Goal: Task Accomplishment & Management: Manage account settings

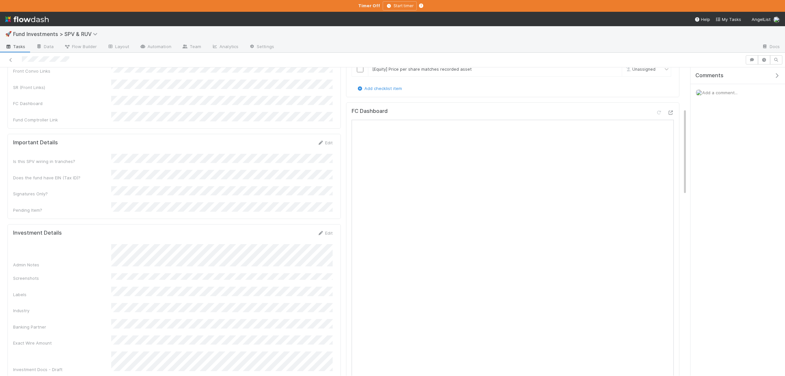
scroll to position [255, 0]
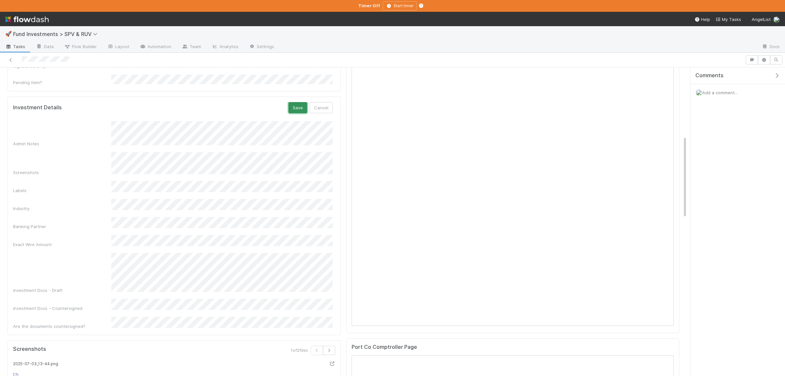
click at [296, 102] on button "Save" at bounding box center [297, 107] width 19 height 11
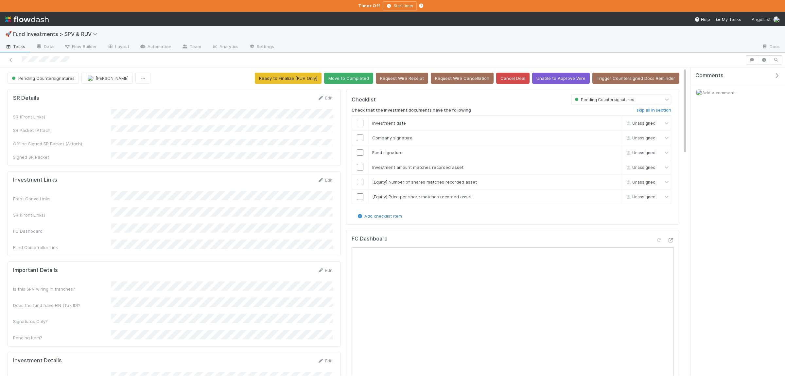
click at [291, 199] on div "Front Convo Links SR (Front Links) FC Dashboard Fund Comptroller Link" at bounding box center [172, 220] width 319 height 59
click at [354, 81] on button "Move to Completed" at bounding box center [348, 78] width 49 height 11
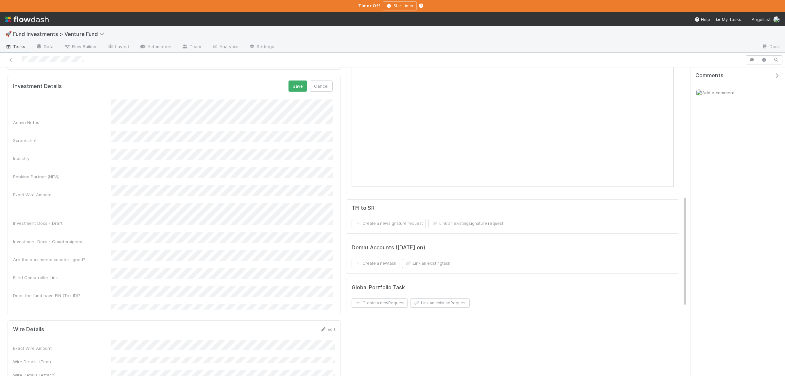
scroll to position [355, 0]
click at [173, 193] on div "Admin Notes Screenshot Industry Banking Partner (NEW) Exact Wire Amount Investm…" at bounding box center [172, 202] width 319 height 217
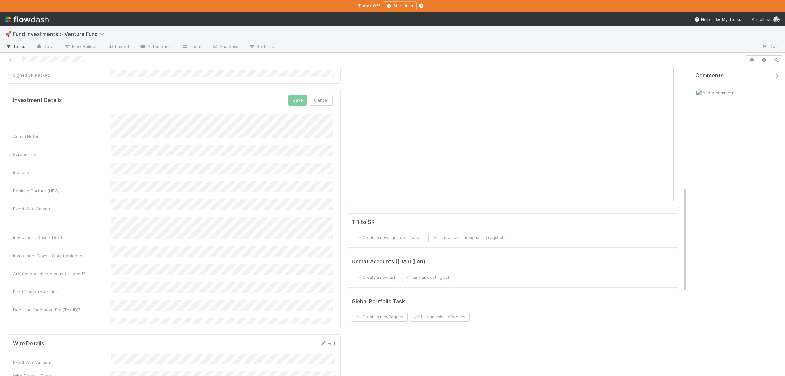
scroll to position [323, 0]
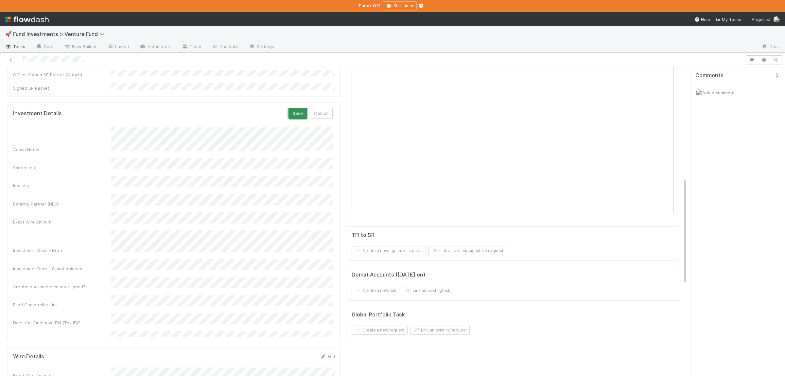
click at [298, 108] on button "Save" at bounding box center [297, 113] width 19 height 11
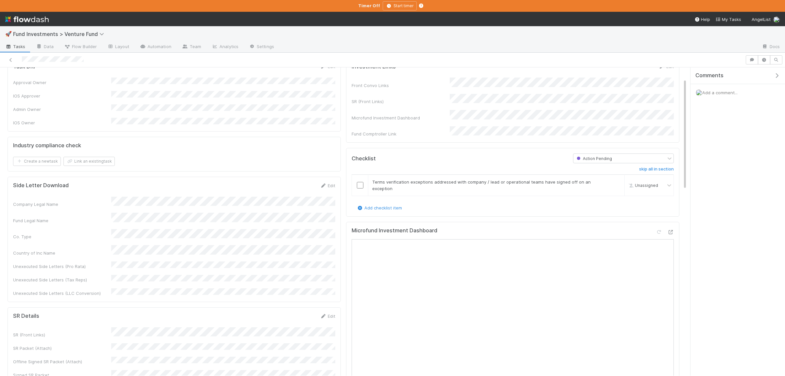
scroll to position [0, 0]
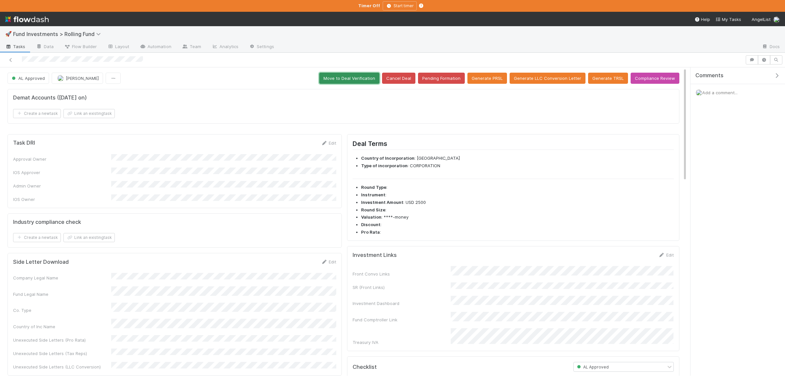
click at [367, 81] on button "Move to Deal Verification" at bounding box center [349, 78] width 60 height 11
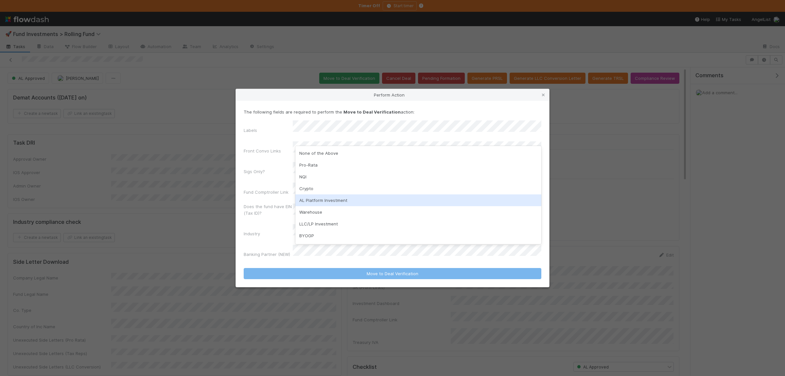
click at [327, 201] on div "AL Platform Investment" at bounding box center [418, 200] width 246 height 12
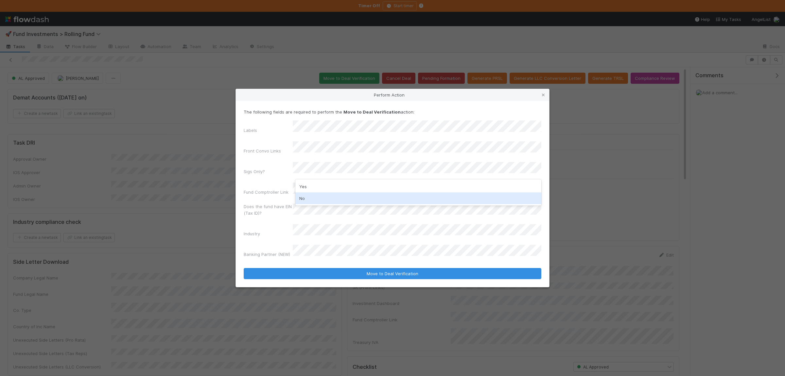
click at [320, 197] on div "No" at bounding box center [418, 198] width 246 height 12
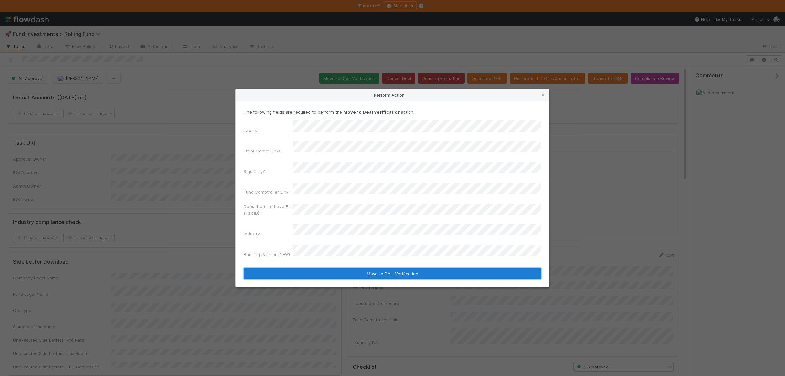
click at [313, 268] on button "Move to Deal Verification" at bounding box center [392, 273] width 297 height 11
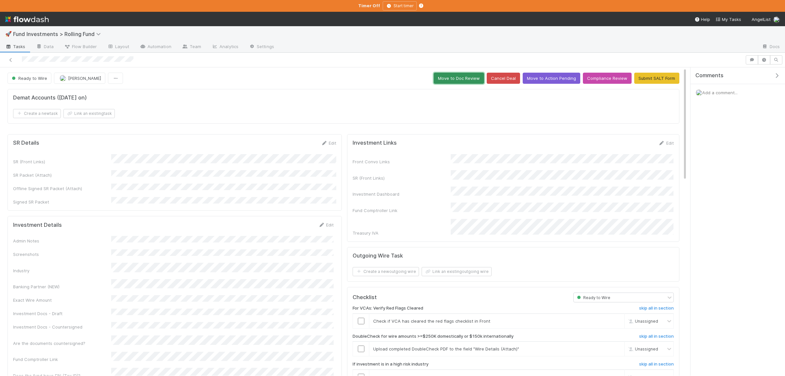
click at [448, 76] on button "Move to Doc Review" at bounding box center [458, 78] width 50 height 11
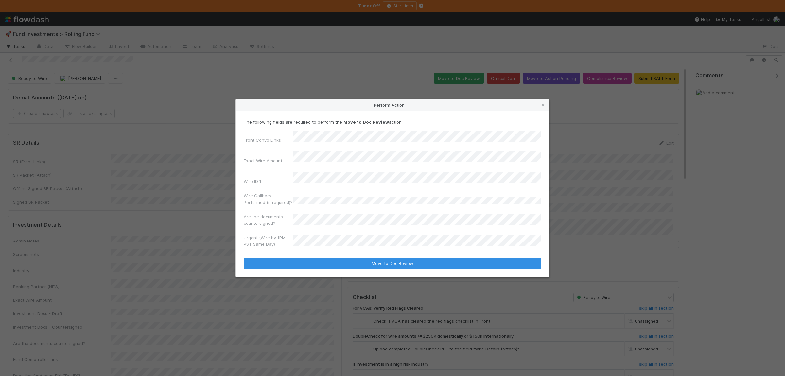
click at [244, 258] on button "Move to Doc Review" at bounding box center [392, 263] width 297 height 11
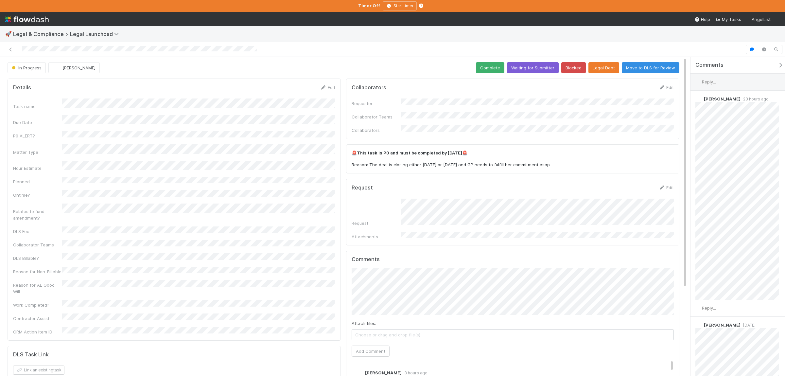
scroll to position [1243, 0]
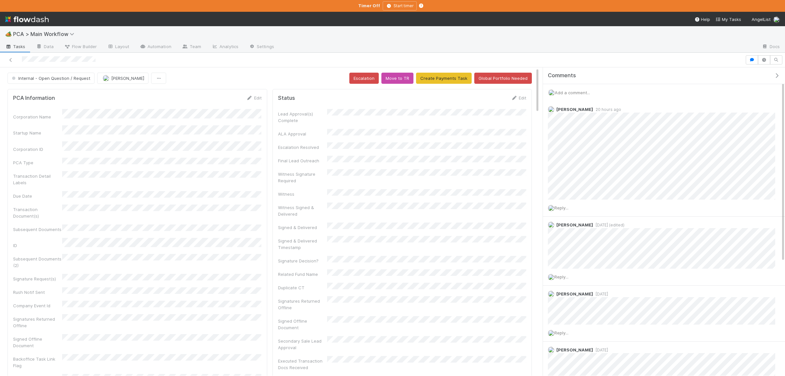
drag, startPoint x: 689, startPoint y: 197, endPoint x: 539, endPoint y: 200, distance: 150.4
click at [539, 200] on div "Internal - Open Question / Request [PERSON_NAME] Escalation Move to TR Create P…" at bounding box center [392, 221] width 785 height 308
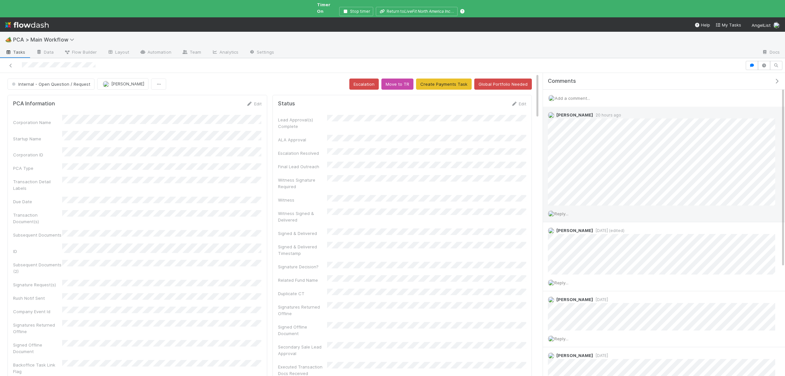
click at [565, 211] on span "Reply..." at bounding box center [561, 213] width 14 height 5
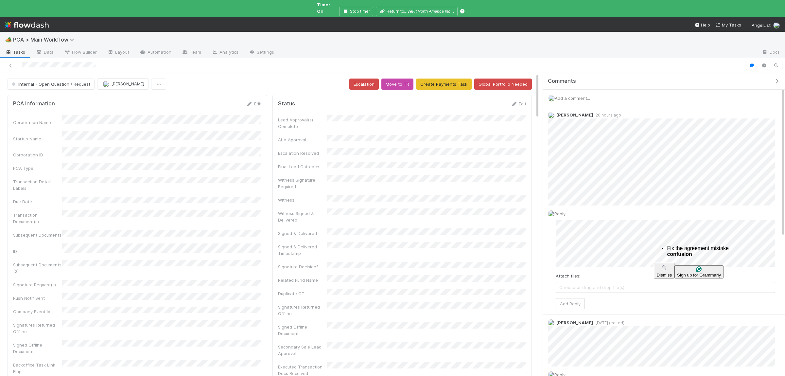
click at [675, 250] on html "🏕️ PCA > Main Workflow Tasks Data Flow Builder Layout Automation Team Analytics…" at bounding box center [392, 188] width 785 height 376
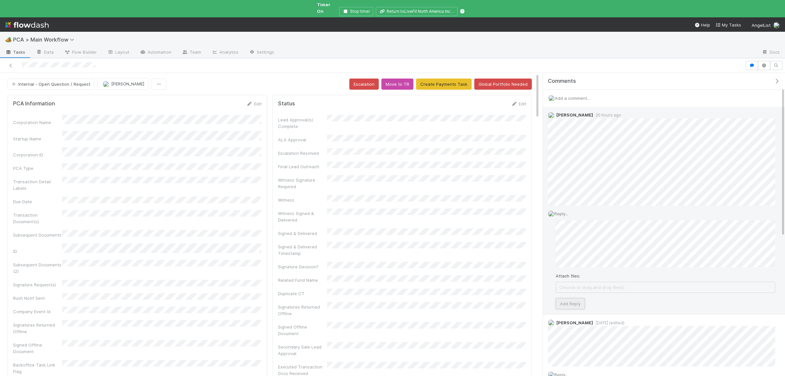
click at [577, 298] on button "Add Reply" at bounding box center [569, 303] width 29 height 11
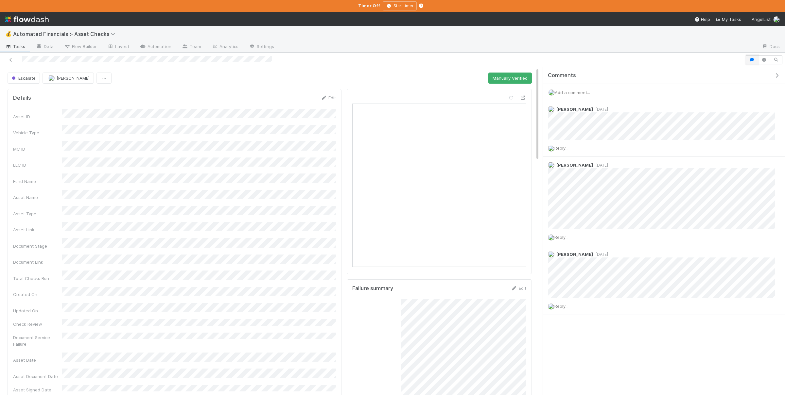
click at [752, 58] on button "button" at bounding box center [751, 59] width 12 height 9
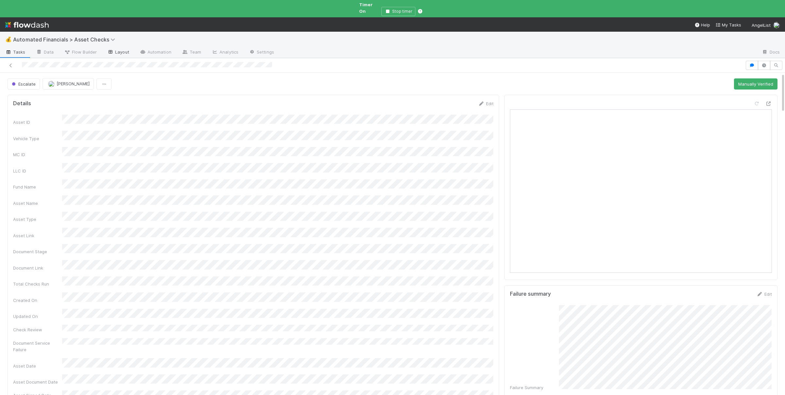
click at [124, 48] on link "Layout" at bounding box center [118, 52] width 32 height 10
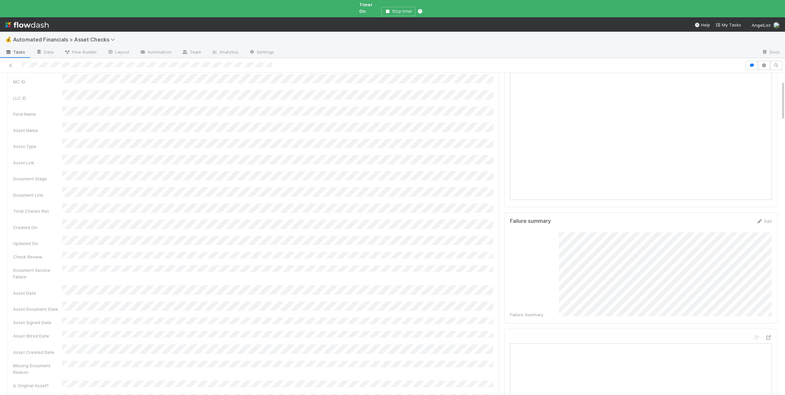
scroll to position [64, 0]
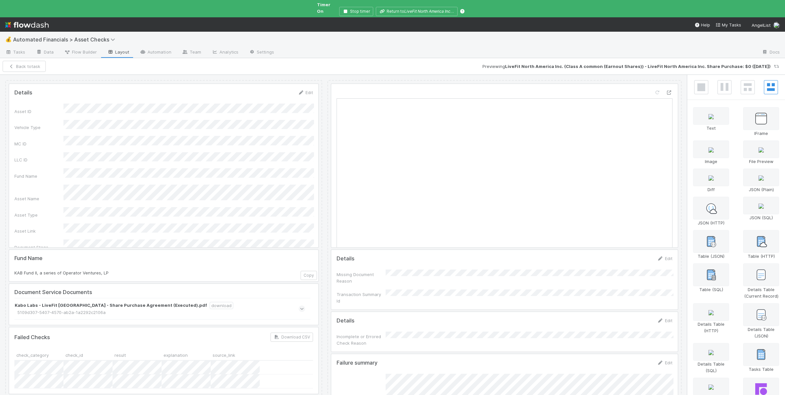
drag, startPoint x: 437, startPoint y: 178, endPoint x: 324, endPoint y: 180, distance: 113.8
click at [57, 62] on button "Save Changes" at bounding box center [48, 66] width 41 height 11
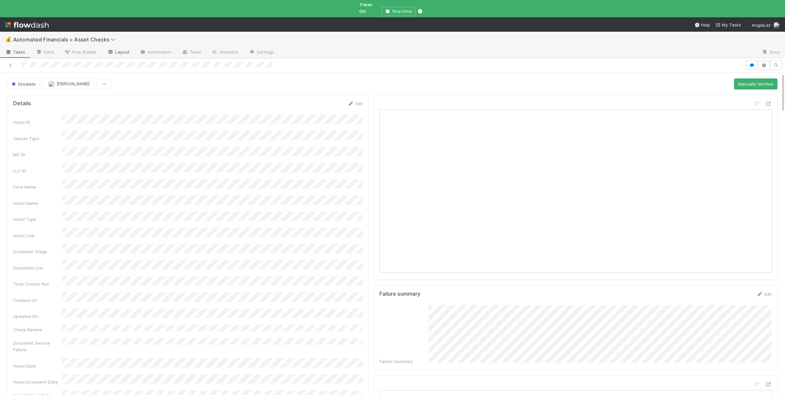
click at [121, 47] on link "Layout" at bounding box center [118, 52] width 32 height 10
click at [752, 63] on icon "button" at bounding box center [751, 65] width 7 height 4
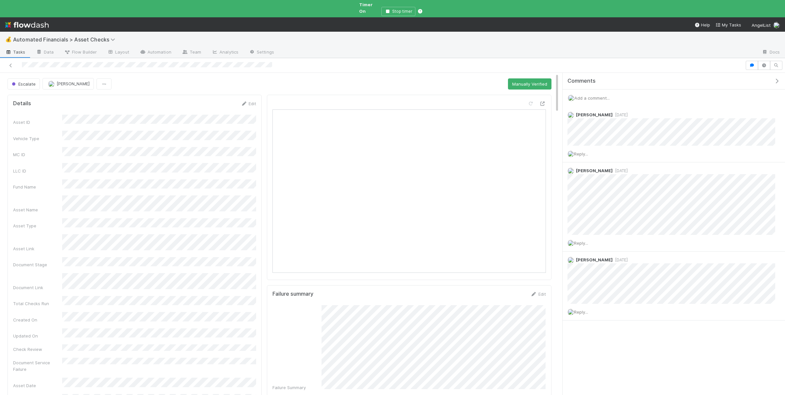
drag, startPoint x: 542, startPoint y: 204, endPoint x: 559, endPoint y: 202, distance: 16.5
click at [559, 202] on div "Escalate Susan Tang Manually Verified Details Edit Asset ID Vehicle Type MC ID …" at bounding box center [392, 237] width 785 height 328
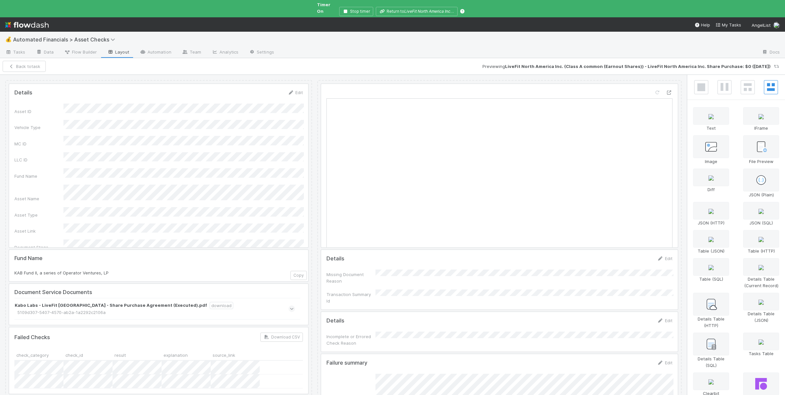
drag, startPoint x: 322, startPoint y: 214, endPoint x: 312, endPoint y: 220, distance: 11.6
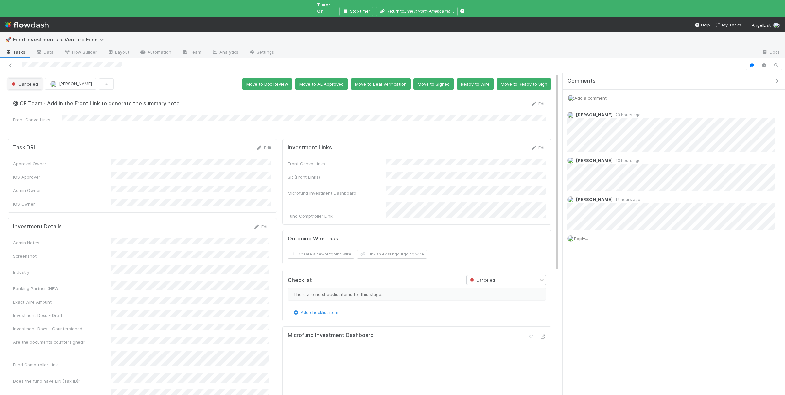
click at [21, 81] on span "Canceled" at bounding box center [23, 83] width 27 height 5
click at [59, 128] on div "AL Approved" at bounding box center [51, 131] width 92 height 12
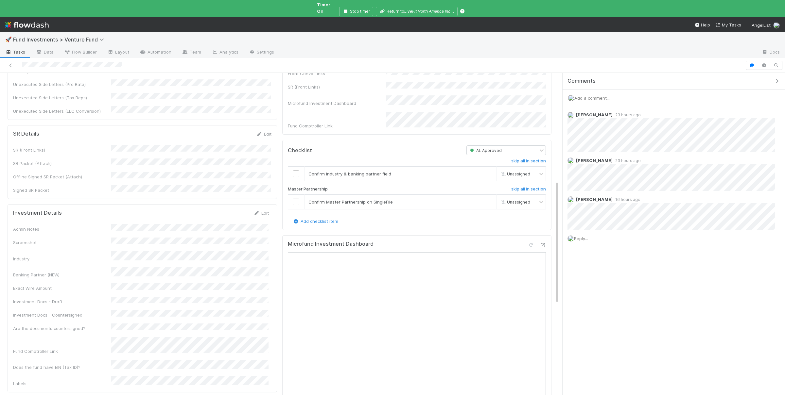
scroll to position [446, 0]
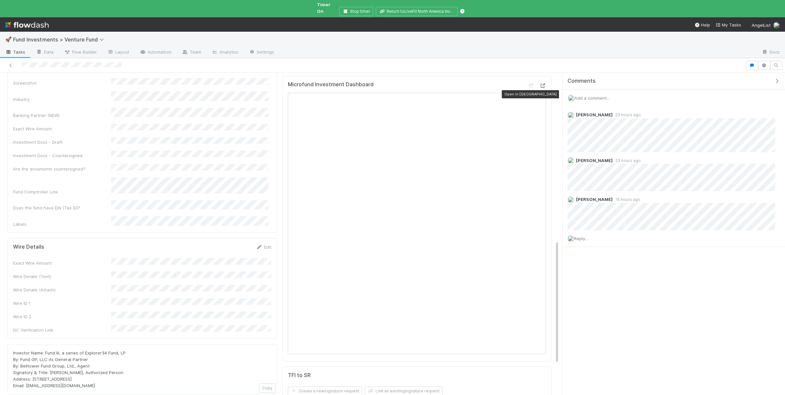
click at [540, 88] on icon at bounding box center [542, 86] width 7 height 4
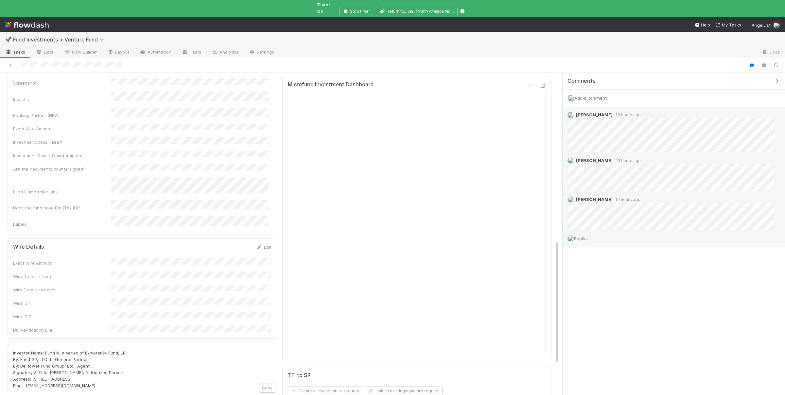
drag, startPoint x: 579, startPoint y: 233, endPoint x: 629, endPoint y: 232, distance: 50.0
click at [580, 236] on span "Reply..." at bounding box center [581, 238] width 14 height 5
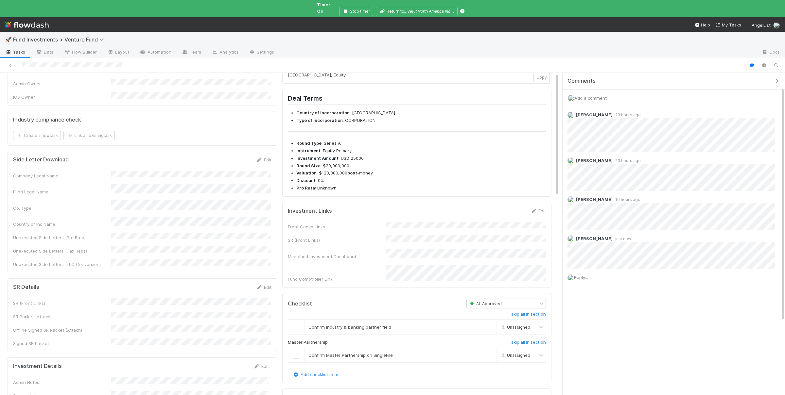
scroll to position [0, 0]
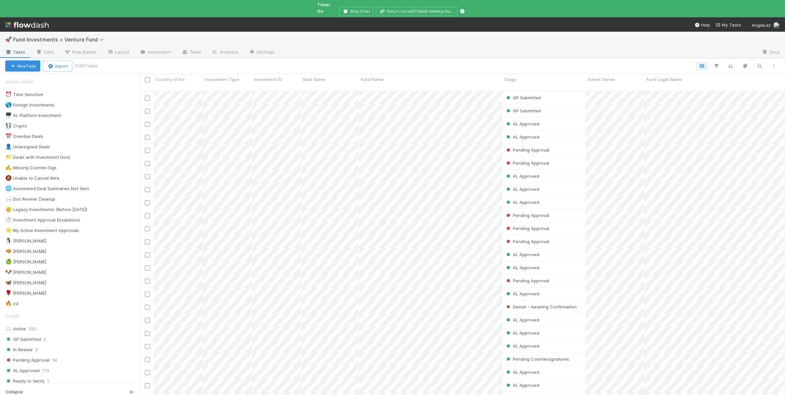
scroll to position [315, 644]
click at [67, 242] on div "🐧 Chloe 3" at bounding box center [70, 241] width 141 height 9
click at [70, 247] on div "🧇 Susan 4" at bounding box center [72, 251] width 135 height 8
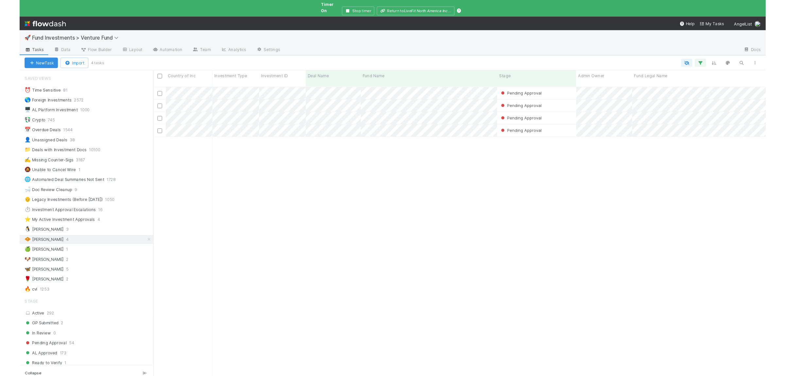
scroll to position [296, 644]
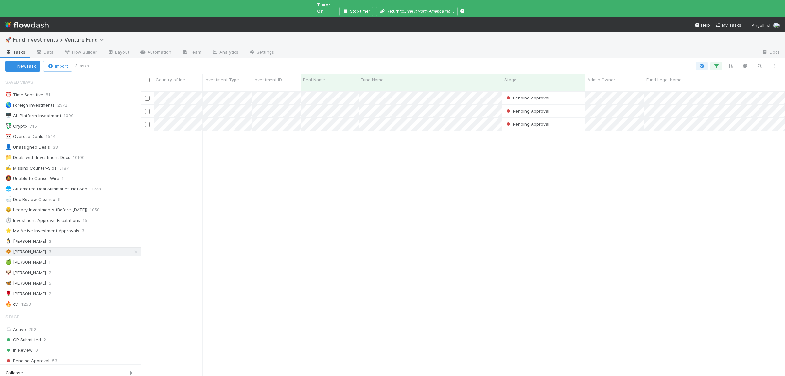
click at [317, 212] on div "Pending Approval Karan Thapar 8/13/25, 9:13:21 PM 8/13/25, 9:44:44 PM 0 0 0 0 0…" at bounding box center [463, 240] width 644 height 296
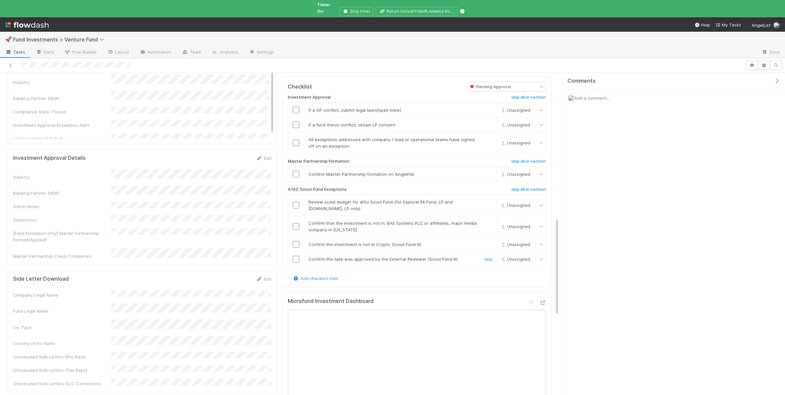
scroll to position [510, 0]
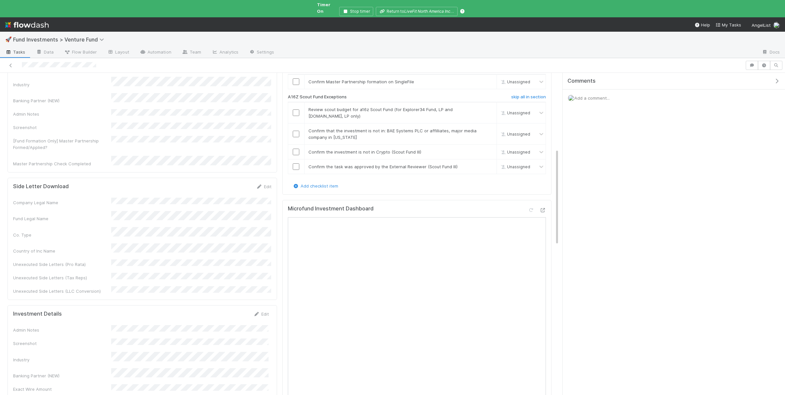
scroll to position [478, 0]
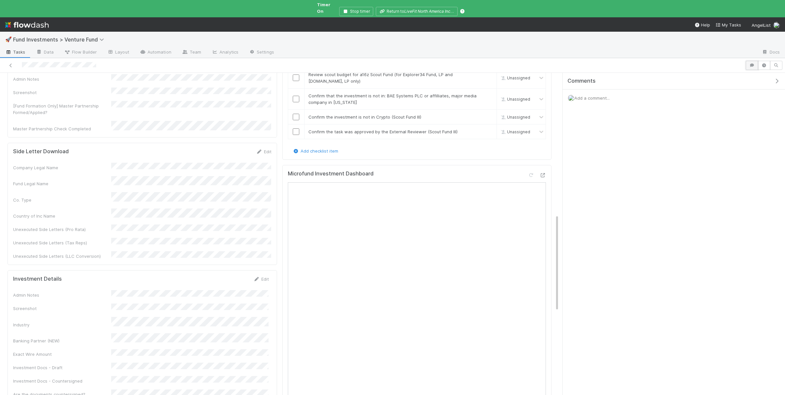
click at [752, 63] on icon "button" at bounding box center [751, 65] width 7 height 4
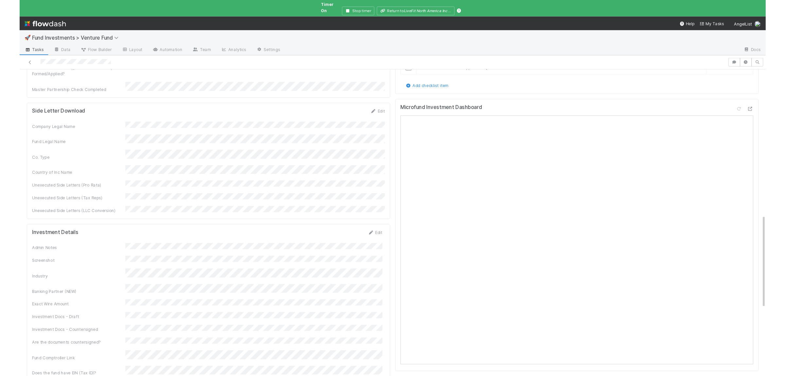
scroll to position [540, 0]
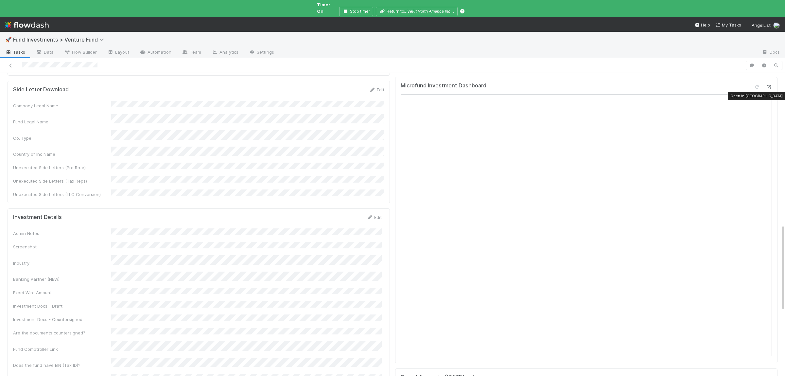
click at [770, 89] on icon at bounding box center [768, 87] width 7 height 4
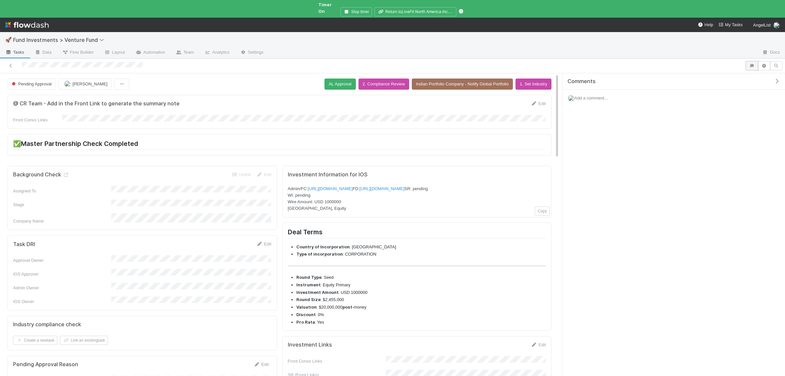
click at [752, 64] on icon "button" at bounding box center [751, 66] width 7 height 4
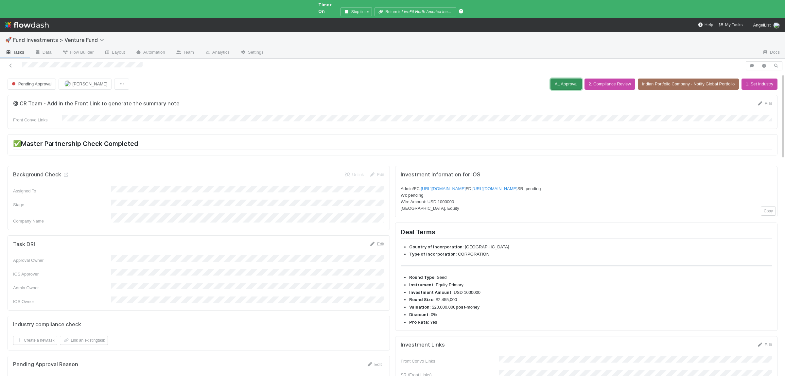
click at [550, 78] on button "AL Approval" at bounding box center [565, 83] width 31 height 11
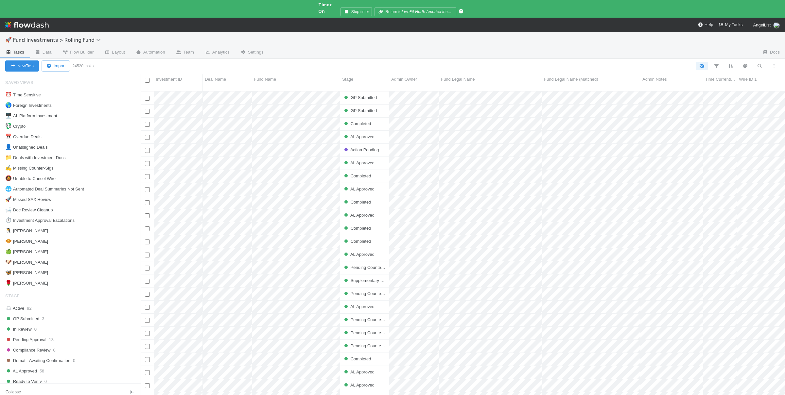
scroll to position [315, 644]
click at [760, 63] on icon "button" at bounding box center [759, 66] width 7 height 6
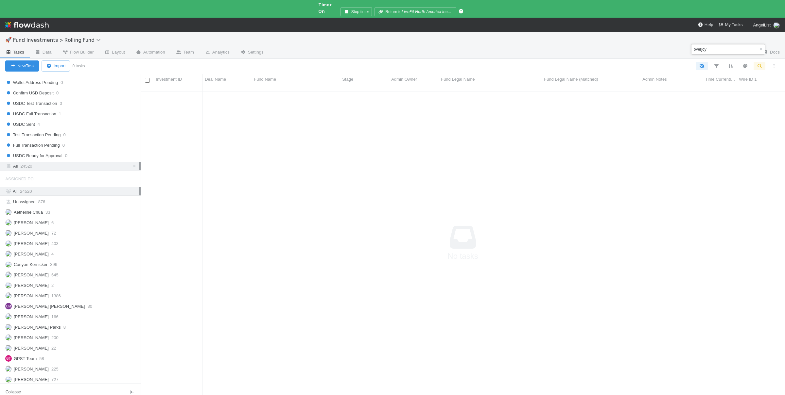
type input "overjoy"
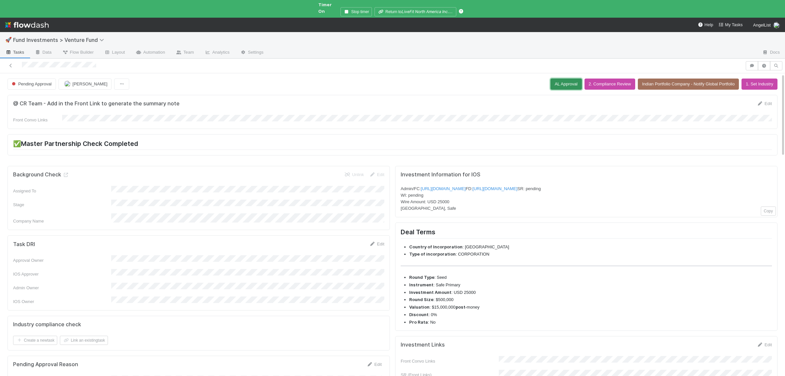
drag, startPoint x: 553, startPoint y: 77, endPoint x: 391, endPoint y: 154, distance: 179.3
click at [553, 78] on button "AL Approval" at bounding box center [565, 83] width 31 height 11
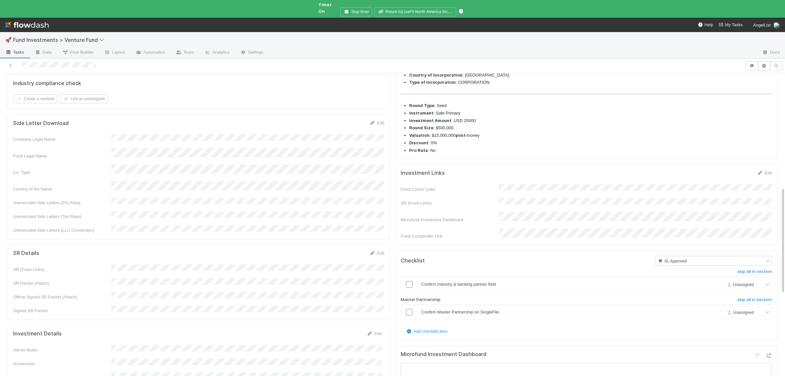
scroll to position [167, 0]
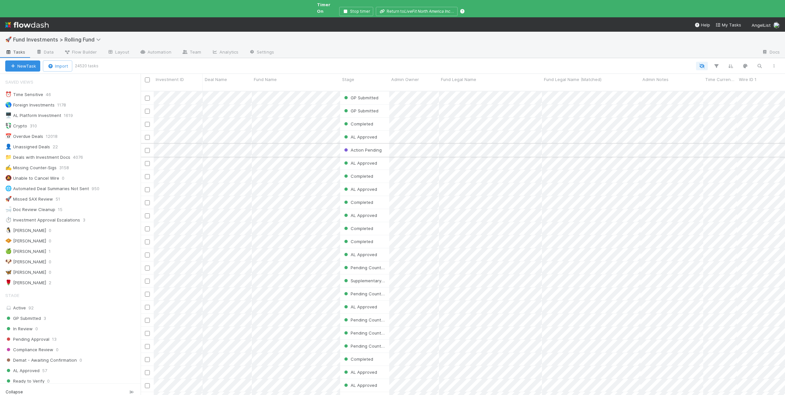
scroll to position [315, 644]
click at [94, 247] on div "🍏 Ali 1" at bounding box center [72, 251] width 135 height 8
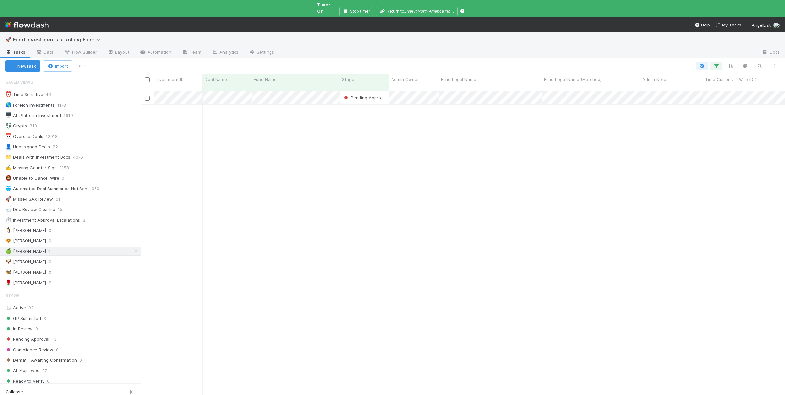
scroll to position [315, 644]
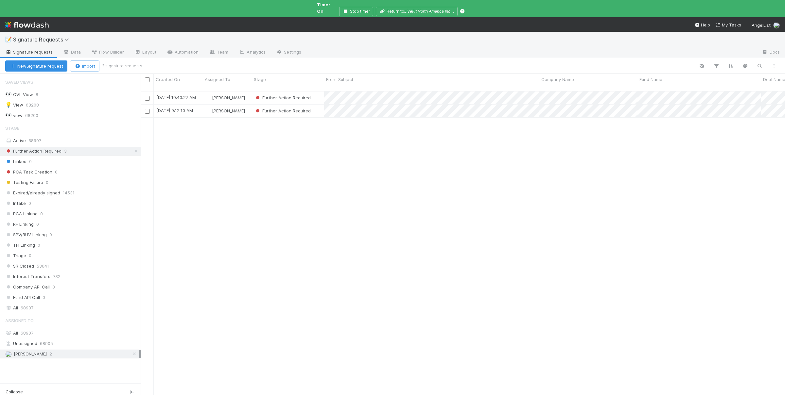
scroll to position [315, 644]
click at [321, 105] on div "Further Action Required" at bounding box center [288, 111] width 72 height 13
click at [319, 92] on div "Further Action Required" at bounding box center [288, 98] width 72 height 13
click at [338, 240] on div "[DATE] 10:40:27 AM [PERSON_NAME] Further Action Required 0 0 0 0 [DATE] 10:45:1…" at bounding box center [463, 249] width 644 height 315
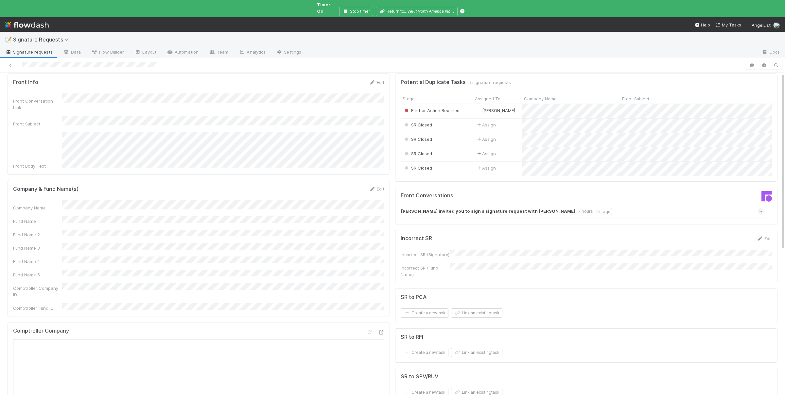
scroll to position [32, 0]
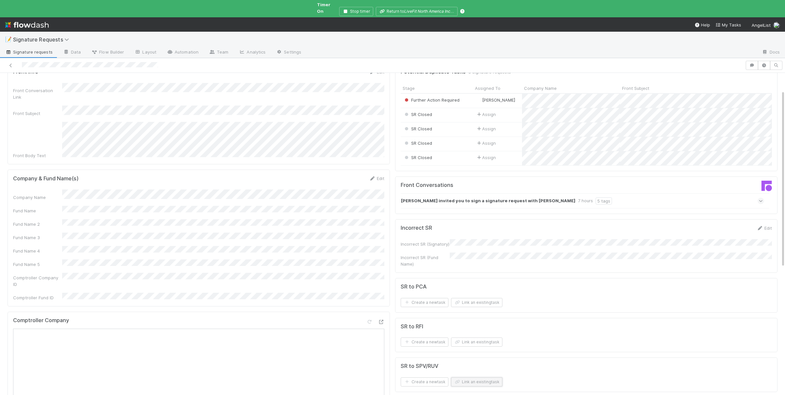
click at [482, 378] on button "Link an existing task" at bounding box center [476, 382] width 51 height 9
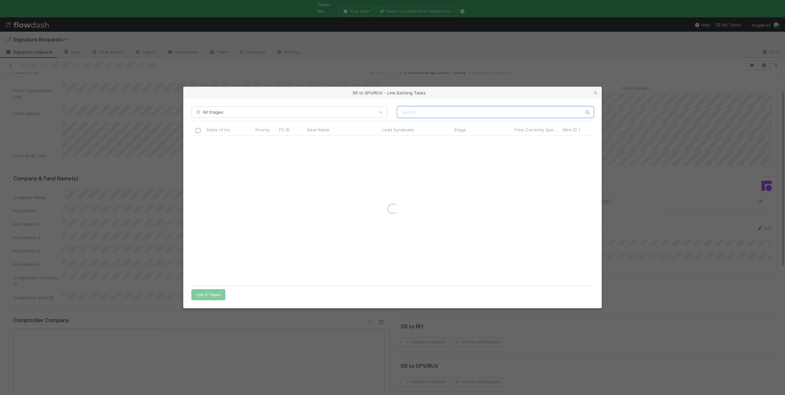
click at [464, 111] on input "text" at bounding box center [495, 112] width 196 height 11
type input "synthara"
drag, startPoint x: 199, startPoint y: 142, endPoint x: 205, endPoint y: 217, distance: 75.4
click at [199, 142] on input "checkbox" at bounding box center [197, 142] width 5 height 5
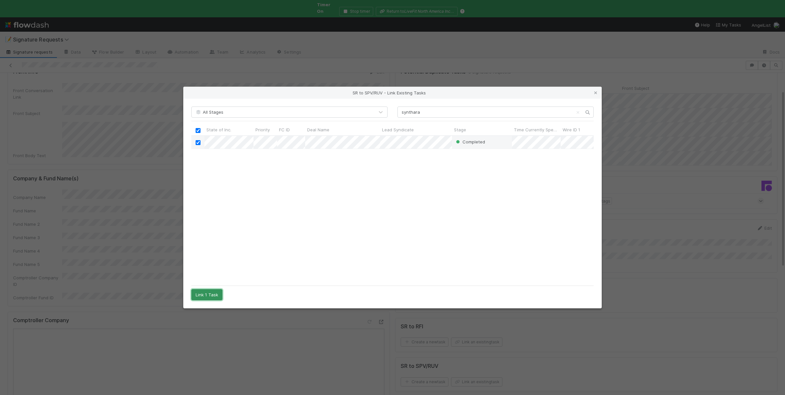
click at [219, 295] on button "Link 1 Task" at bounding box center [206, 294] width 31 height 11
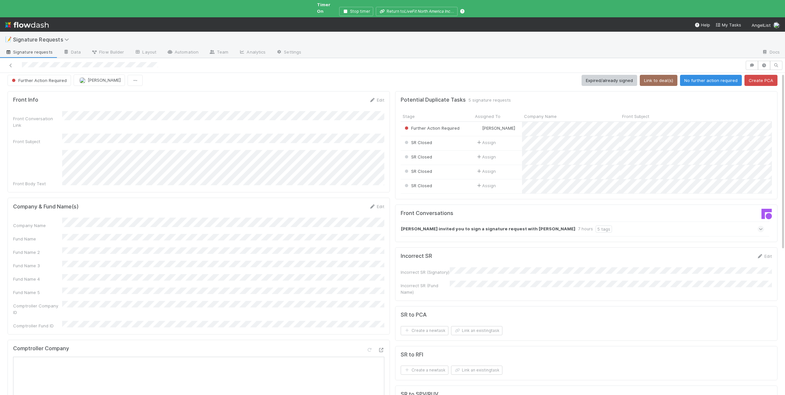
scroll to position [0, 0]
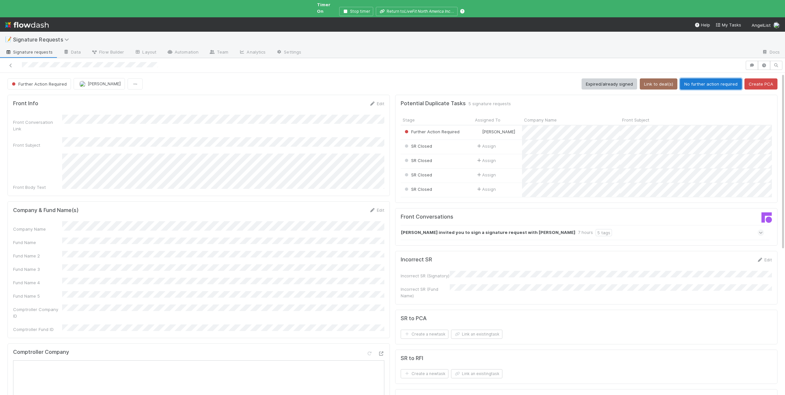
click at [714, 78] on button "No further action required" at bounding box center [711, 83] width 62 height 11
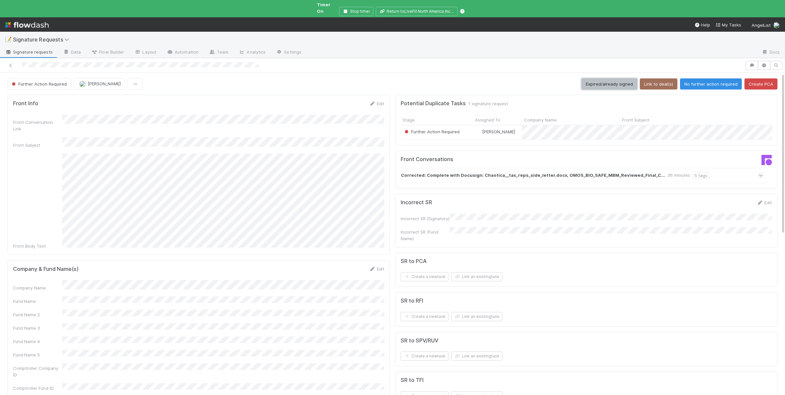
click at [617, 78] on button "Expired/already signed" at bounding box center [609, 83] width 56 height 11
click at [107, 339] on div "Company Name Fund Name Fund Name 2 Fund Name 3 Fund Name 4 Fund Name 5 Comptrol…" at bounding box center [198, 397] width 371 height 117
click at [108, 339] on div "Company Name Fund Name Fund Name 2 Fund Name 3 Fund Name 4 Fund Name 5 Comptrol…" at bounding box center [198, 397] width 371 height 117
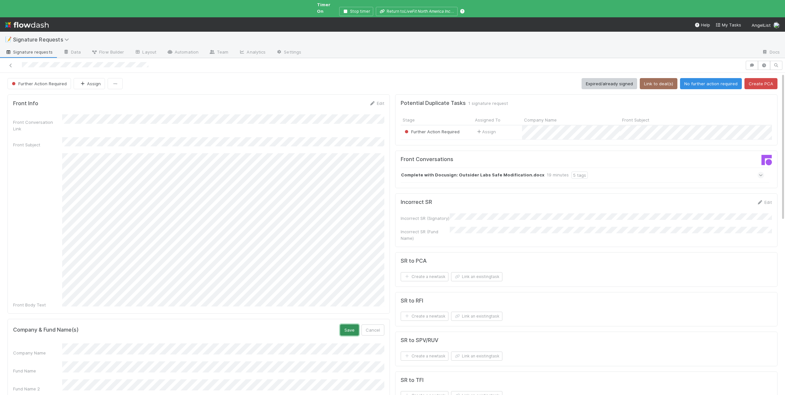
click at [349, 325] on button "Save" at bounding box center [349, 330] width 19 height 11
click at [493, 272] on button "Link an existing task" at bounding box center [476, 276] width 51 height 9
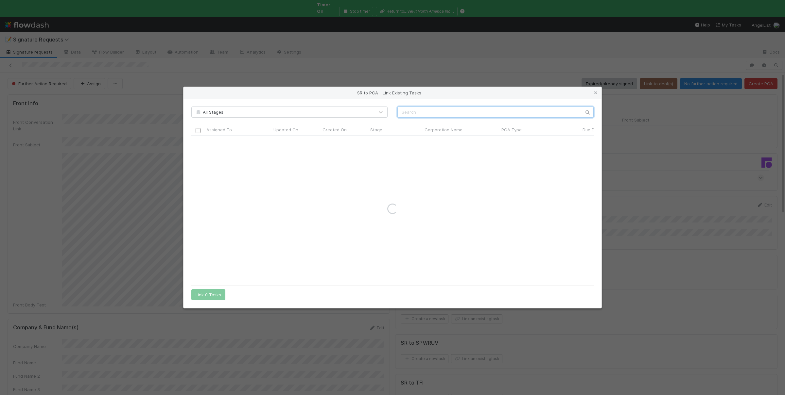
click at [415, 114] on input "text" at bounding box center [495, 112] width 196 height 11
paste input "Outsider Labs, Inc."
type input "Outsider Labs, Inc."
click at [595, 92] on icon at bounding box center [595, 93] width 7 height 4
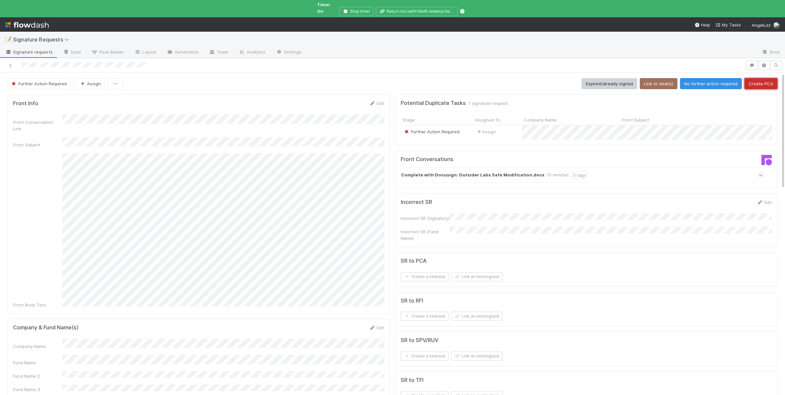
click at [763, 80] on button "Create PCA" at bounding box center [760, 83] width 33 height 11
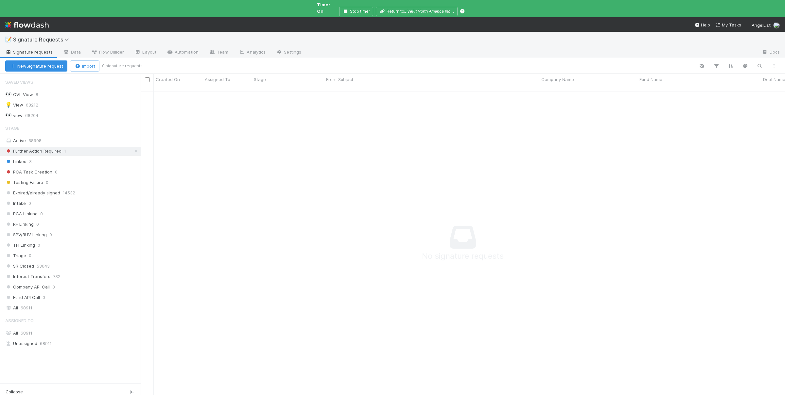
scroll to position [0, 0]
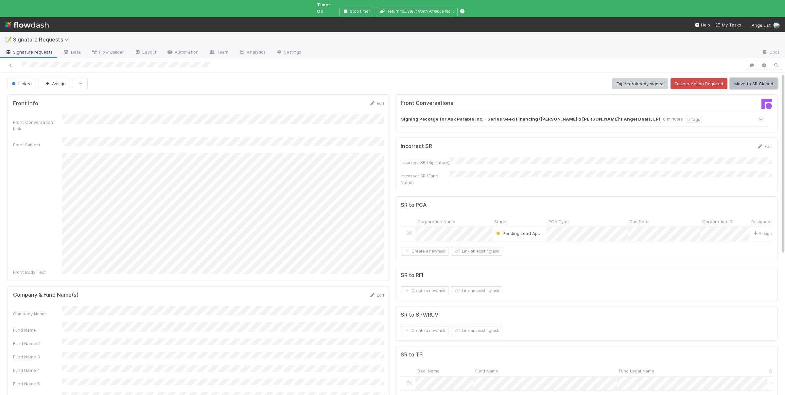
click at [758, 78] on button "Move to SR Closed" at bounding box center [753, 83] width 47 height 11
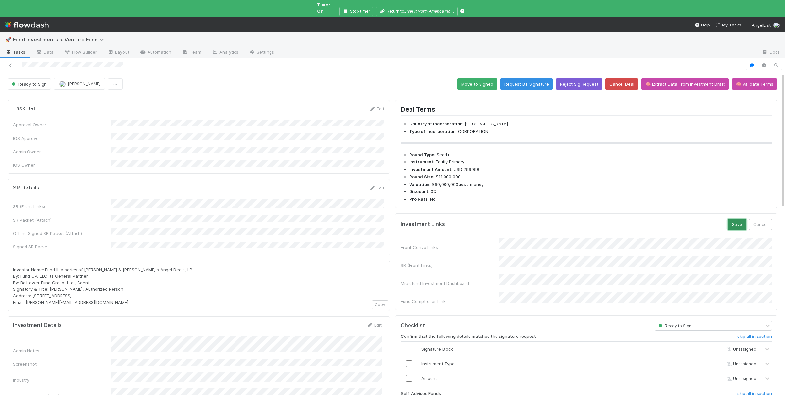
click at [738, 219] on button "Save" at bounding box center [736, 224] width 19 height 11
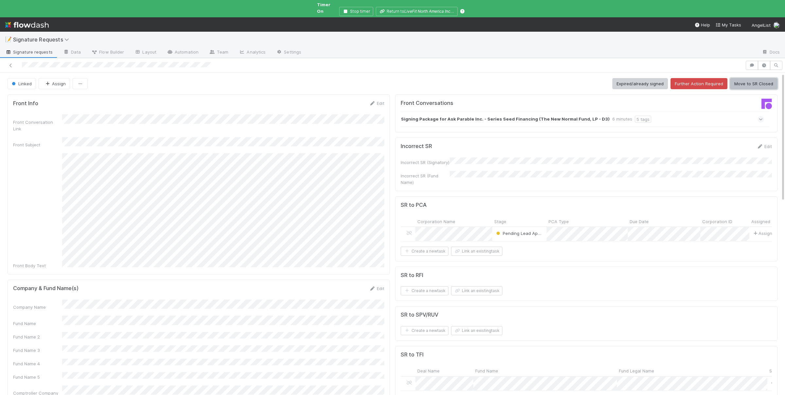
click at [759, 78] on button "Move to SR Closed" at bounding box center [753, 83] width 47 height 11
click at [763, 79] on button "Move to SR Closed" at bounding box center [753, 83] width 47 height 11
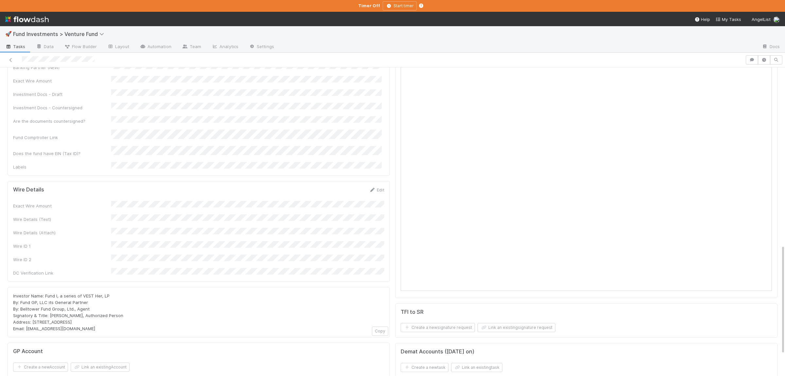
scroll to position [510, 0]
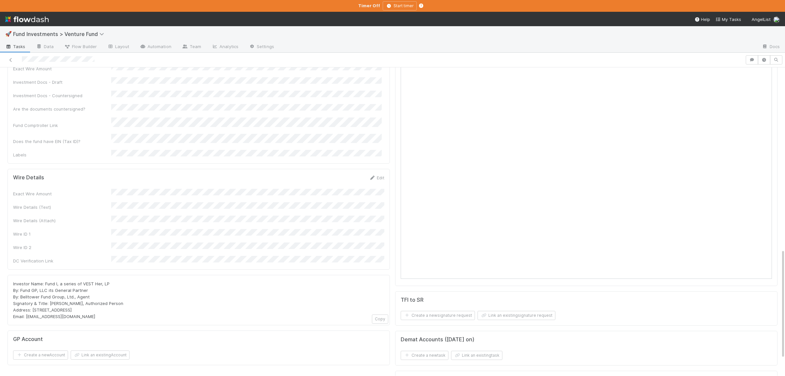
drag, startPoint x: 27, startPoint y: 266, endPoint x: 80, endPoint y: 265, distance: 52.7
click at [80, 280] on div "Investor Name: Fund I, a series of VEST Her, LP By: Fund GP, LLC its General Pa…" at bounding box center [198, 299] width 371 height 39
copy span "portfolio@angellist.com"
click at [231, 275] on div "Investor Name: Fund I, a series of VEST Her, LP By: Fund GP, LLC its General Pa…" at bounding box center [199, 300] width 382 height 50
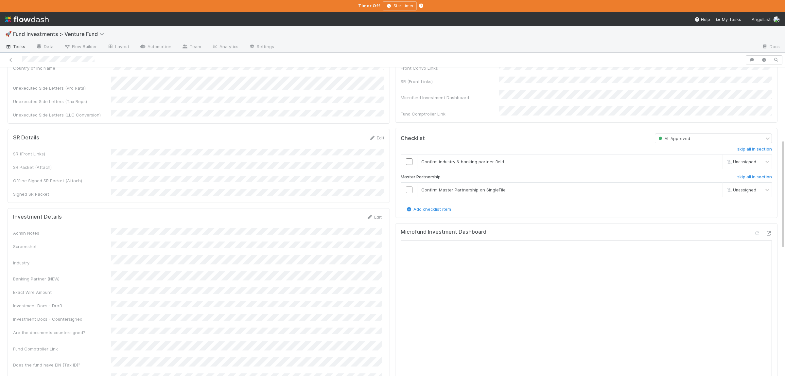
scroll to position [127, 0]
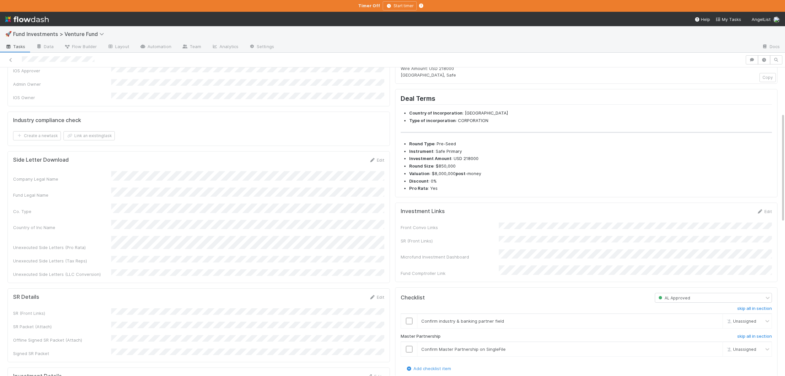
click at [544, 232] on form "Investment Links Edit Front Convo Links SR (Front Links) Microfund Investment D…" at bounding box center [585, 242] width 371 height 68
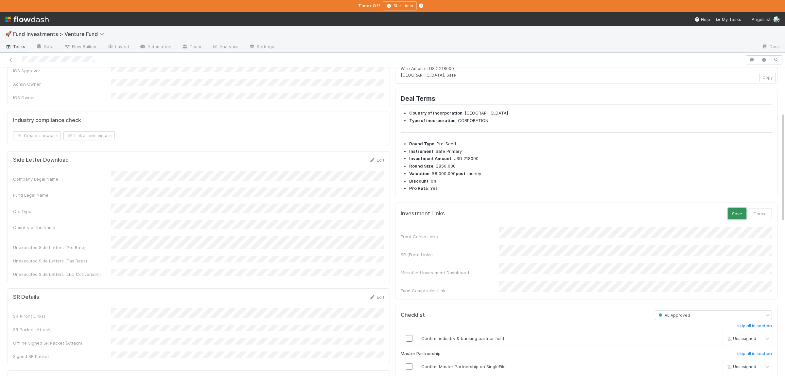
click at [737, 219] on button "Save" at bounding box center [736, 213] width 19 height 11
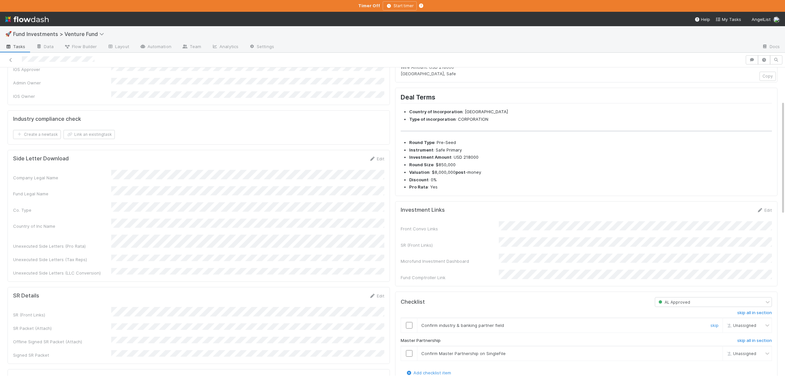
click at [411, 328] on input "checkbox" at bounding box center [409, 325] width 7 height 7
click at [410, 356] on input "checkbox" at bounding box center [409, 353] width 7 height 7
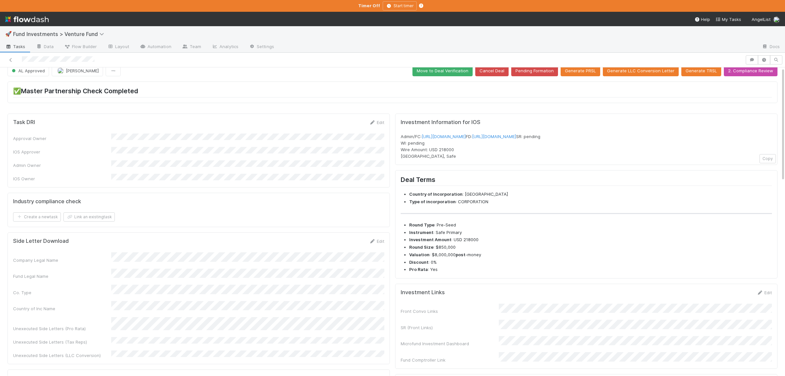
scroll to position [0, 0]
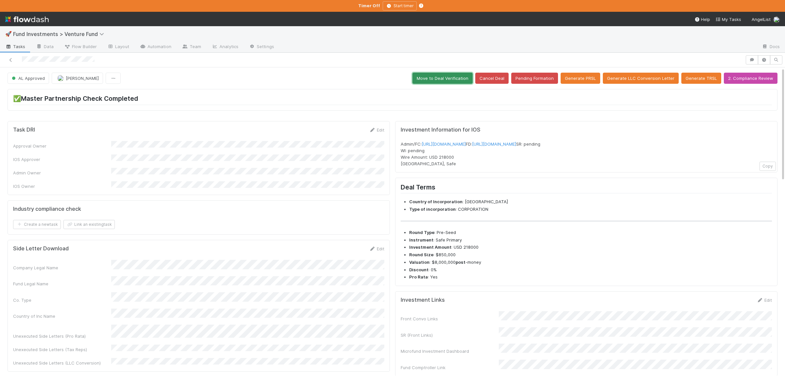
click at [442, 80] on button "Move to Deal Verification" at bounding box center [442, 78] width 60 height 11
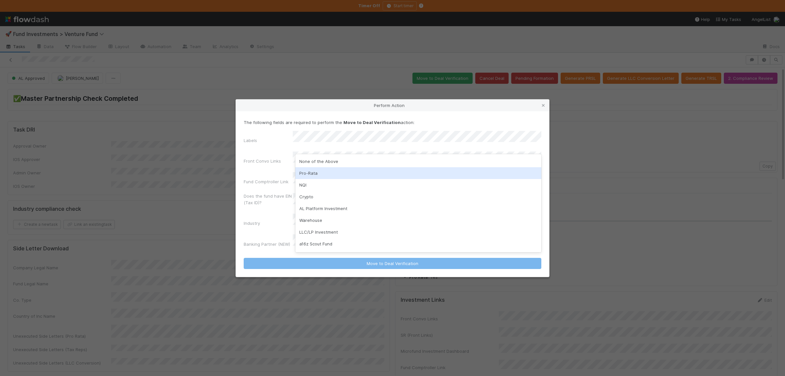
click at [324, 168] on div "Pro-Rata" at bounding box center [418, 173] width 246 height 12
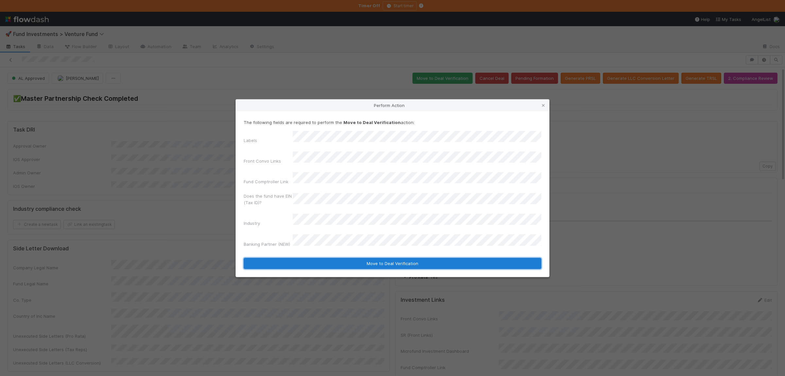
click at [331, 258] on button "Move to Deal Verification" at bounding box center [392, 263] width 297 height 11
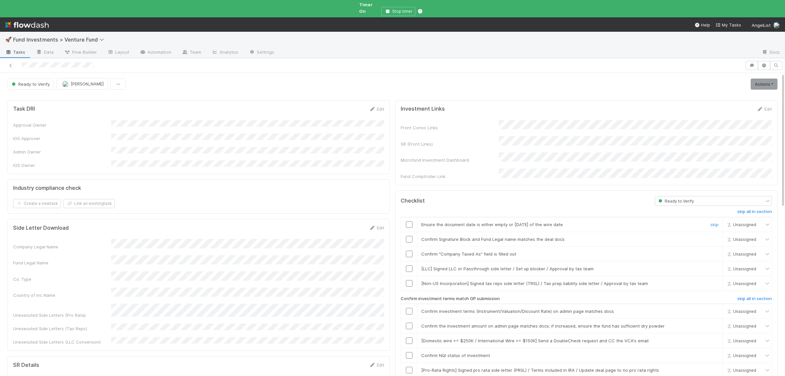
click at [408, 221] on input "checkbox" at bounding box center [409, 224] width 7 height 7
click at [412, 236] on input "checkbox" at bounding box center [409, 239] width 7 height 7
click at [411, 250] on input "checkbox" at bounding box center [409, 253] width 7 height 7
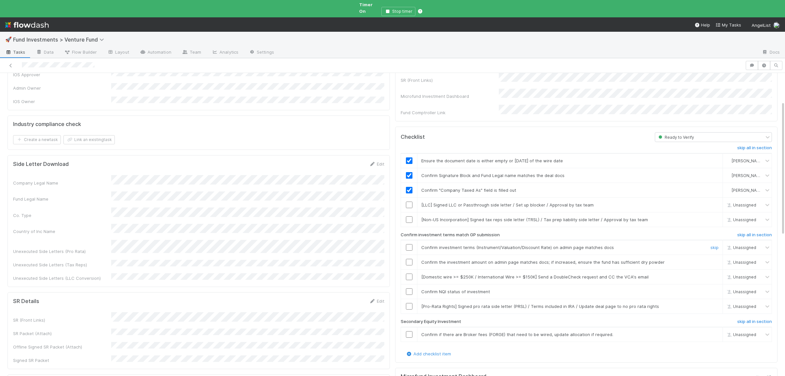
click at [411, 244] on input "checkbox" at bounding box center [409, 247] width 7 height 7
click at [412, 259] on div at bounding box center [409, 262] width 16 height 7
click at [408, 259] on input "checkbox" at bounding box center [409, 262] width 7 height 7
click at [407, 288] on input "checkbox" at bounding box center [409, 291] width 7 height 7
click at [409, 303] on input "checkbox" at bounding box center [409, 306] width 7 height 7
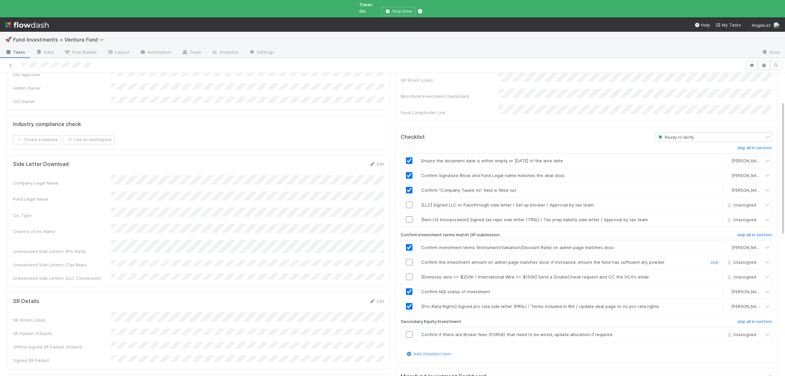
click at [410, 259] on input "checkbox" at bounding box center [409, 262] width 7 height 7
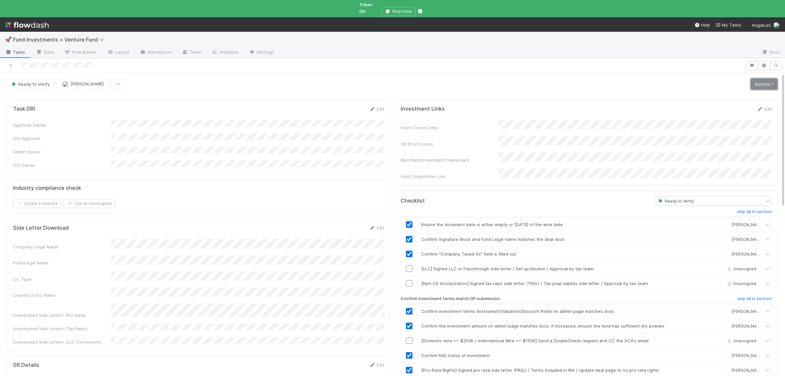
click at [764, 78] on link "Actions" at bounding box center [763, 83] width 27 height 11
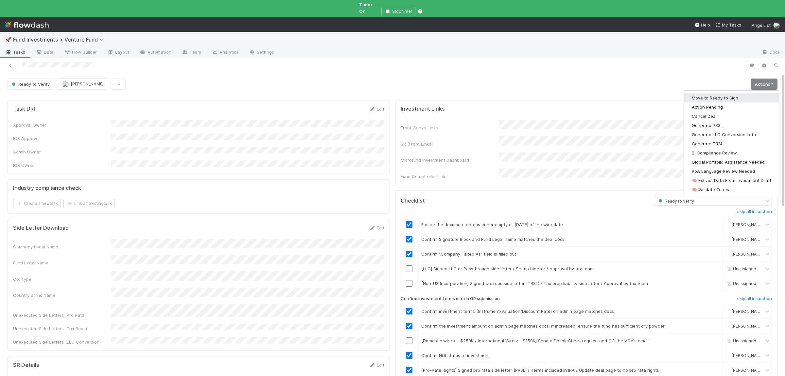
click at [737, 93] on button "Move to Ready to Sign" at bounding box center [731, 97] width 95 height 9
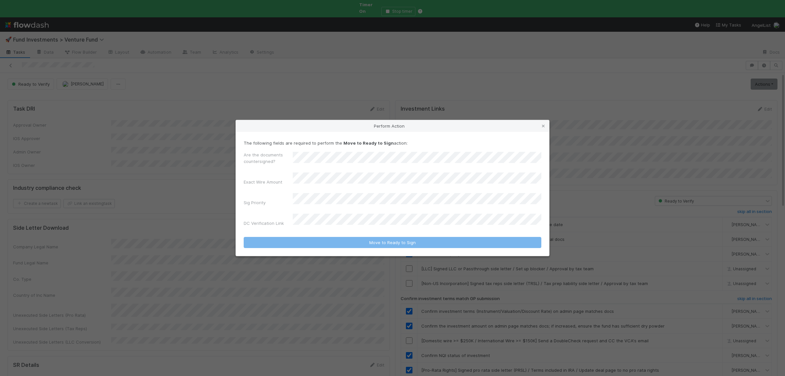
click at [344, 175] on div "Are the documents countersigned? Exact Wire Amount Sig Priority DC Verification…" at bounding box center [392, 189] width 297 height 77
click at [314, 197] on div "No" at bounding box center [418, 194] width 246 height 12
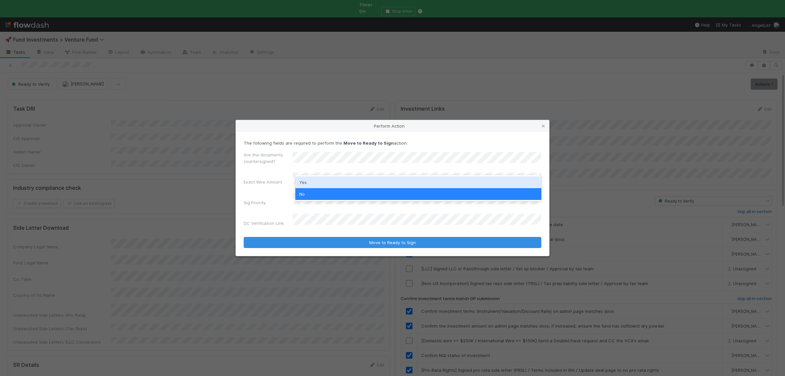
click at [330, 182] on div "Yes" at bounding box center [418, 182] width 246 height 12
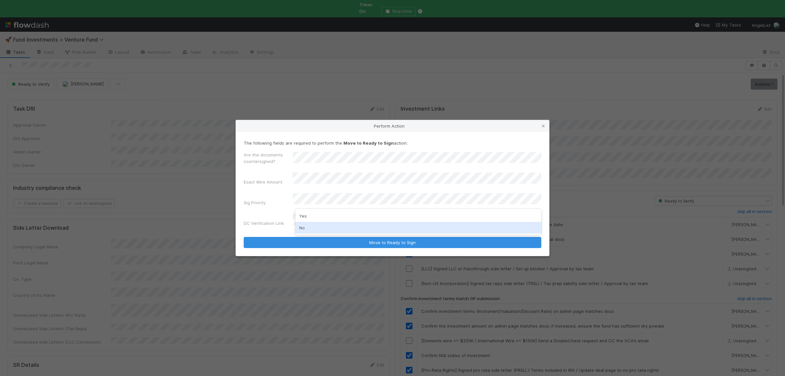
click at [326, 230] on div "No" at bounding box center [418, 228] width 246 height 12
click at [244, 237] on button "Move to Ready to Sign" at bounding box center [392, 242] width 297 height 11
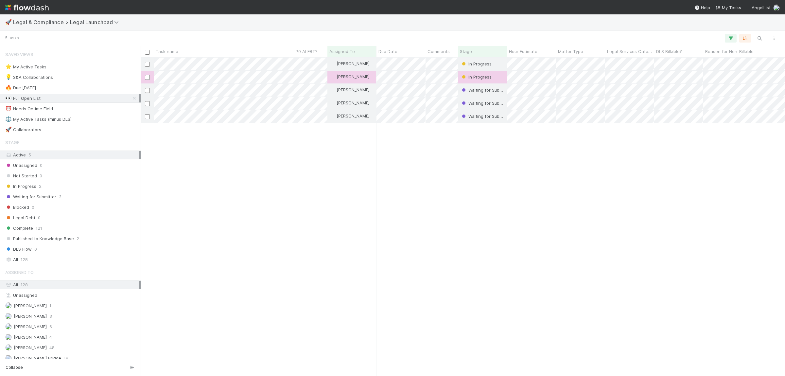
scroll to position [318, 644]
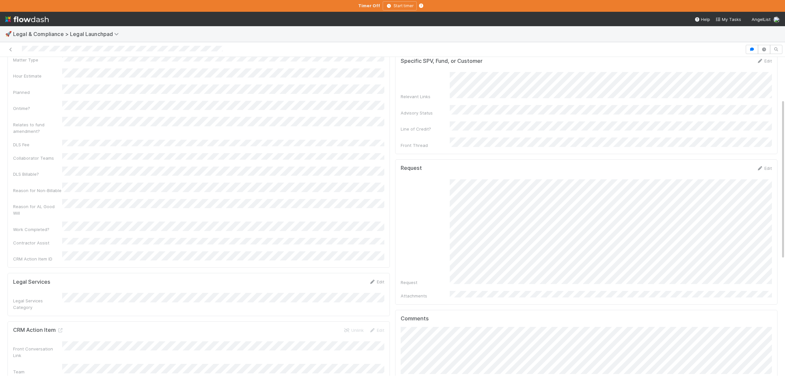
scroll to position [64, 0]
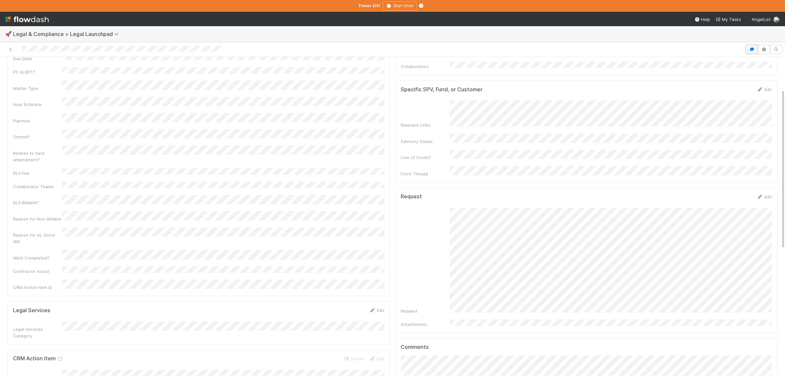
click at [746, 51] on button "button" at bounding box center [751, 49] width 12 height 9
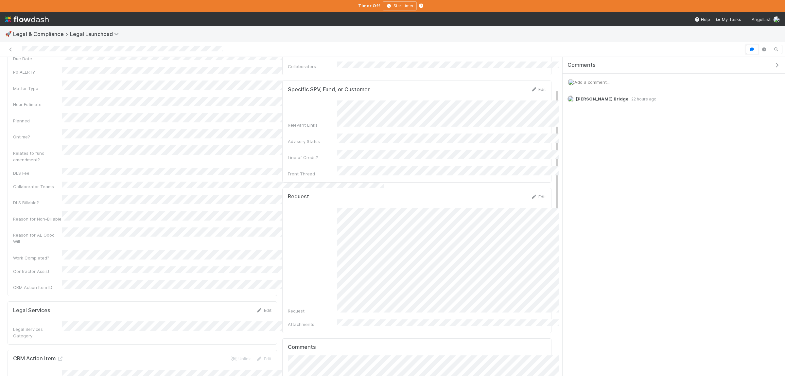
drag, startPoint x: 746, startPoint y: 52, endPoint x: 745, endPoint y: 57, distance: 4.9
click at [746, 53] on button "button" at bounding box center [751, 49] width 12 height 9
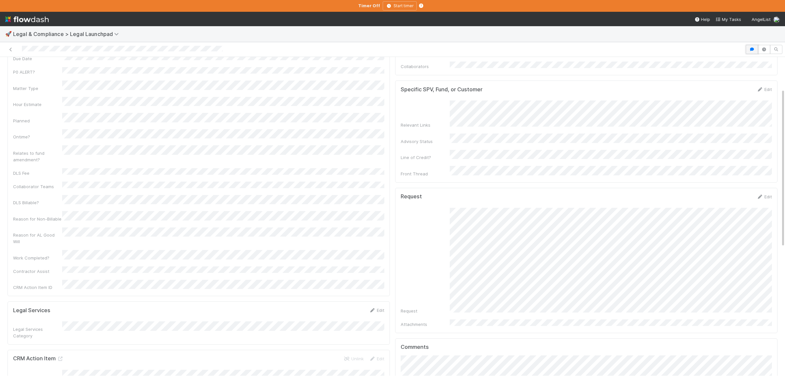
click at [747, 48] on button "button" at bounding box center [751, 49] width 12 height 9
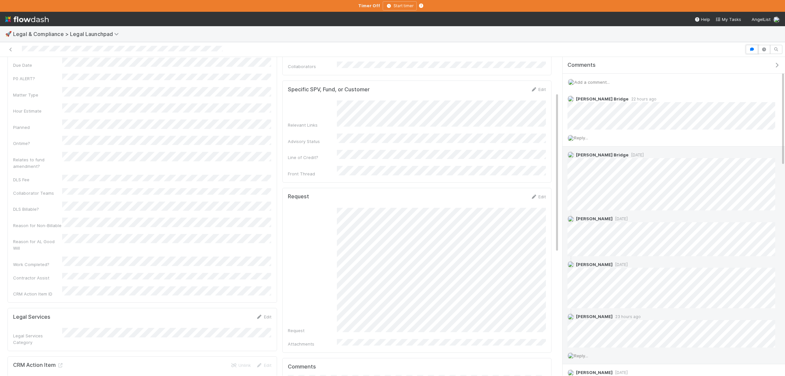
scroll to position [70, 0]
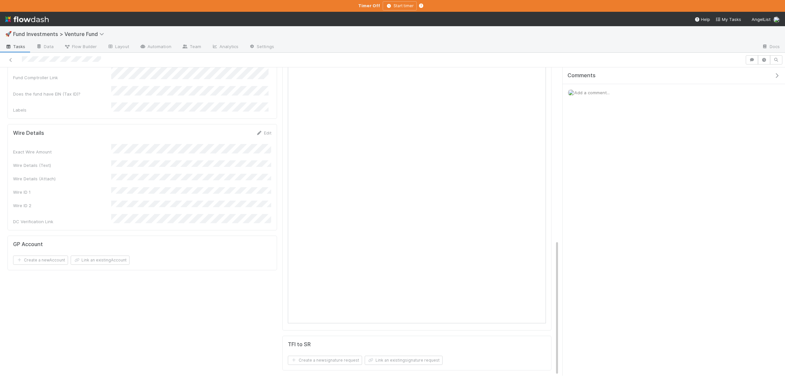
scroll to position [201, 0]
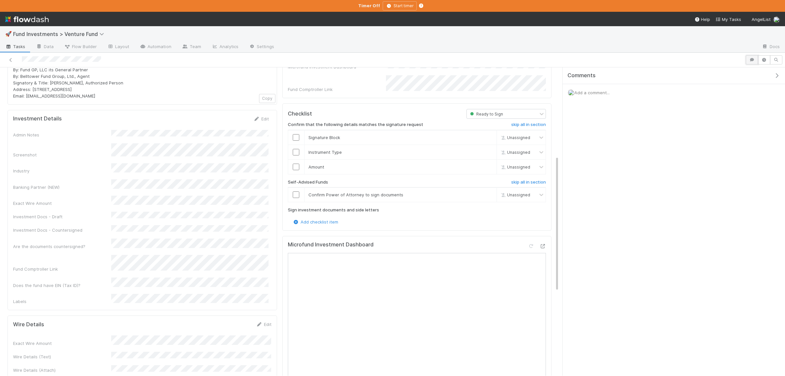
click at [750, 59] on icon "button" at bounding box center [751, 60] width 7 height 4
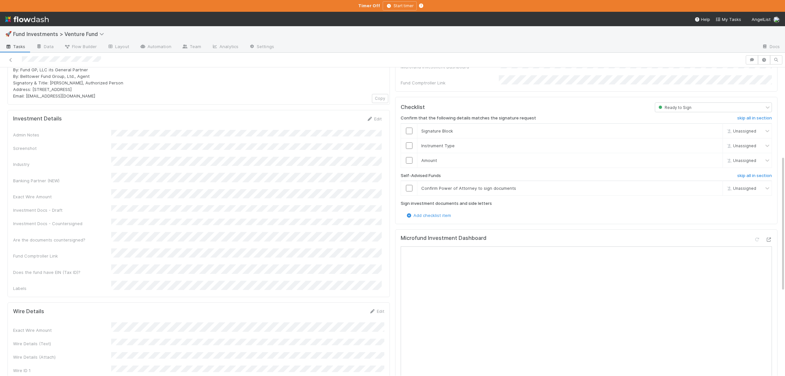
click at [758, 235] on div "Microfund Investment Dashboard" at bounding box center [585, 241] width 371 height 12
click at [756, 237] on icon at bounding box center [756, 239] width 7 height 4
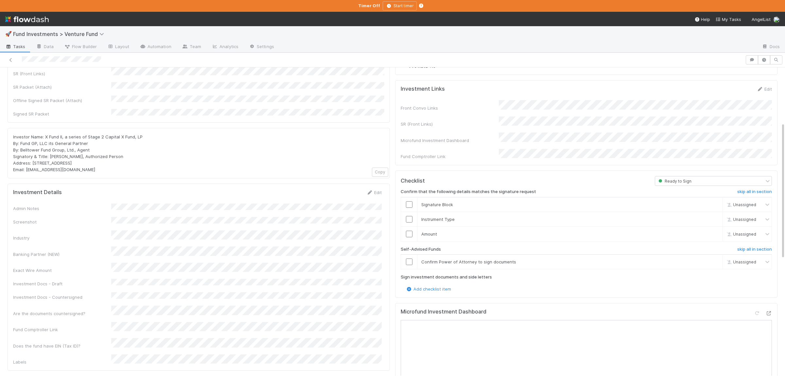
scroll to position [0, 0]
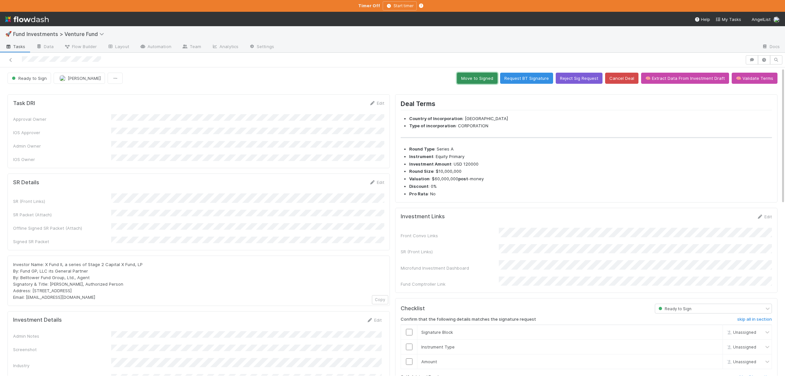
click at [491, 82] on button "Move to Signed" at bounding box center [477, 78] width 41 height 11
